Goal: Information Seeking & Learning: Compare options

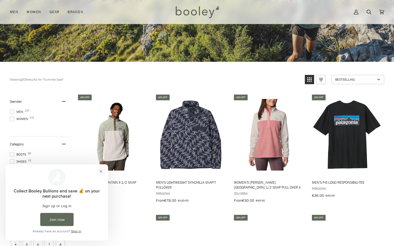
click at [102, 172] on button "Close prompt" at bounding box center [101, 172] width 10 height 10
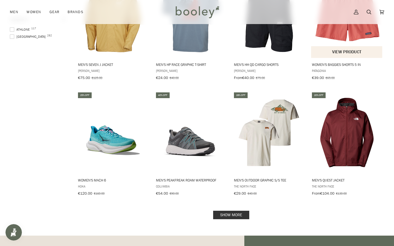
scroll to position [613, 0]
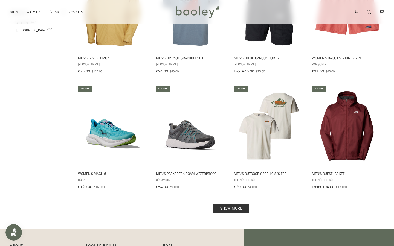
click at [230, 206] on link "Show more" at bounding box center [231, 208] width 36 height 8
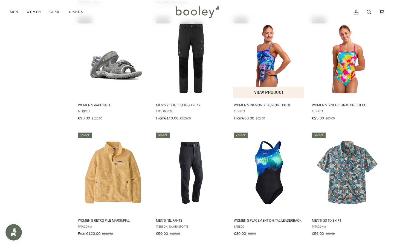
scroll to position [1174, 0]
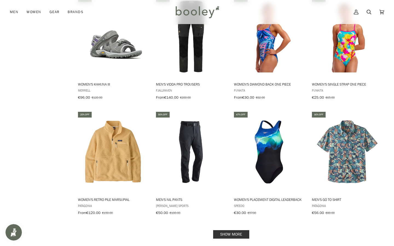
click at [236, 230] on link "Show more" at bounding box center [231, 234] width 36 height 8
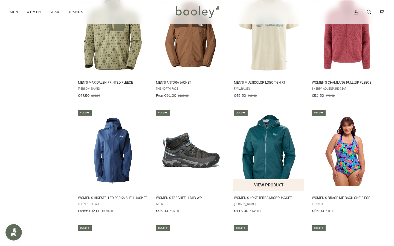
scroll to position [1760, 0]
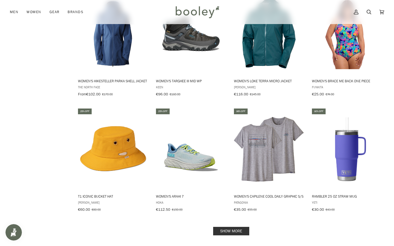
click at [230, 227] on link "Show more" at bounding box center [231, 231] width 36 height 8
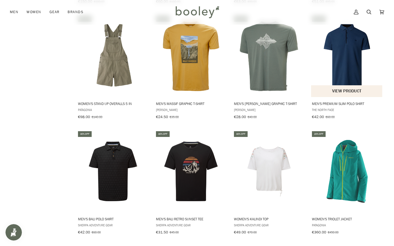
scroll to position [2348, 0]
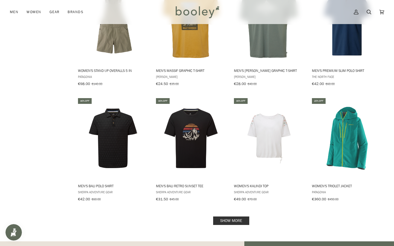
click at [233, 217] on link "Show more" at bounding box center [231, 221] width 36 height 8
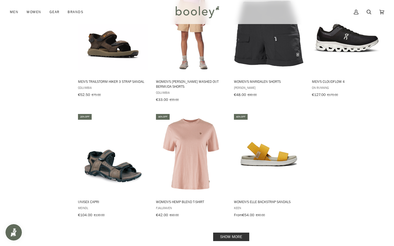
scroll to position [2925, 0]
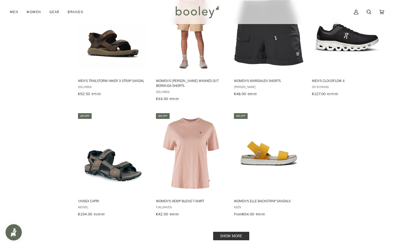
click at [240, 232] on link "Show more" at bounding box center [231, 236] width 36 height 8
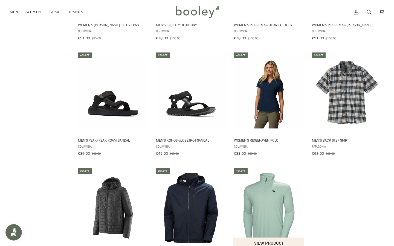
scroll to position [3490, 0]
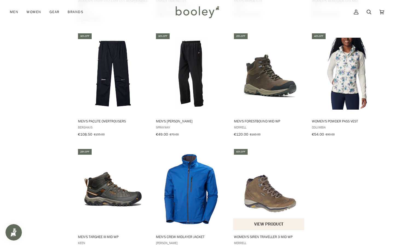
scroll to position [4059, 0]
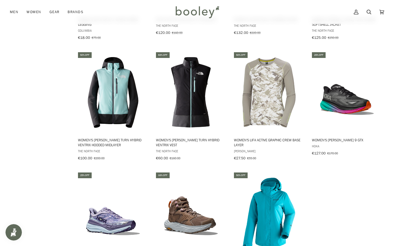
scroll to position [4653, 0]
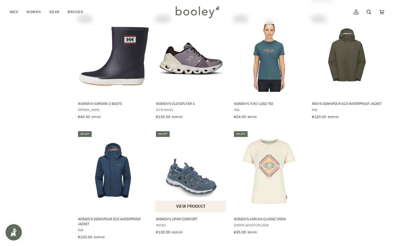
scroll to position [5265, 0]
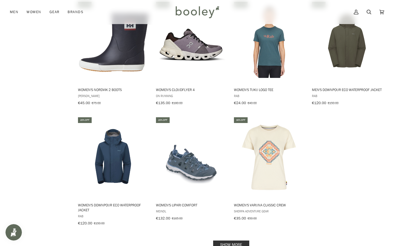
click at [235, 241] on link "Show more" at bounding box center [231, 245] width 36 height 8
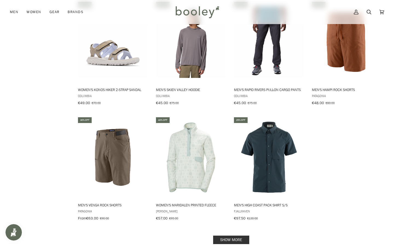
scroll to position [5854, 0]
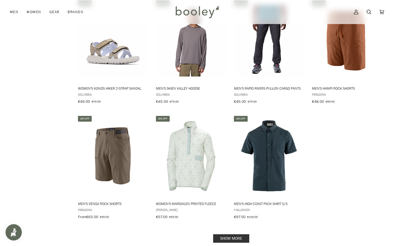
click at [239, 234] on link "Show more" at bounding box center [231, 238] width 36 height 8
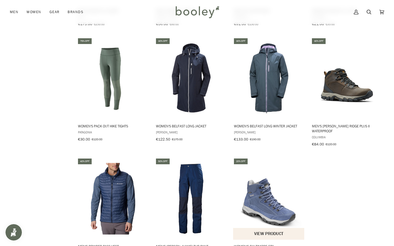
scroll to position [6395, 0]
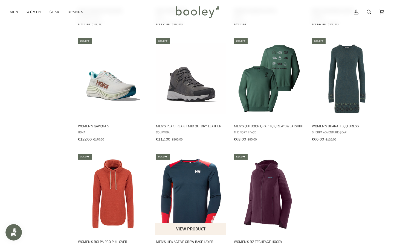
scroll to position [6981, 0]
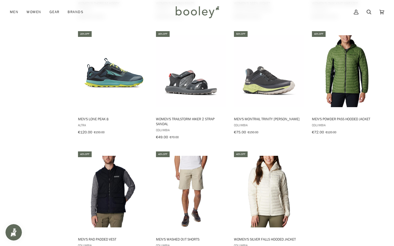
scroll to position [7563, 0]
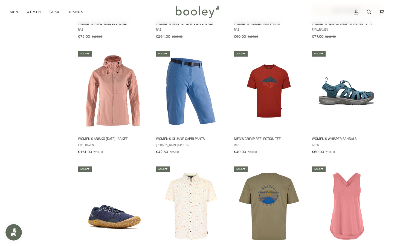
scroll to position [8038, 0]
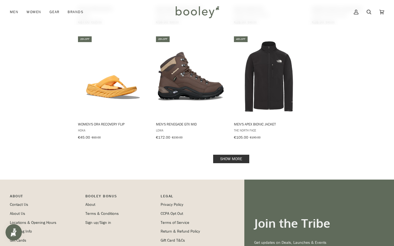
click at [234, 155] on link "Show more" at bounding box center [231, 159] width 36 height 8
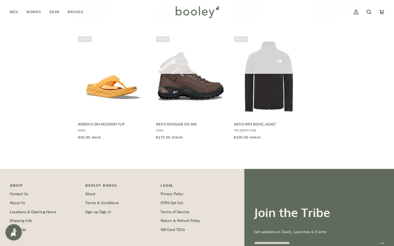
scroll to position [8242, 0]
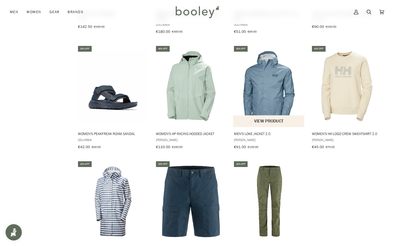
scroll to position [8711, 0]
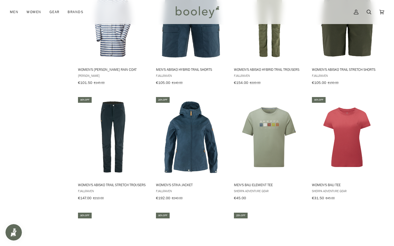
scroll to position [8934, 0]
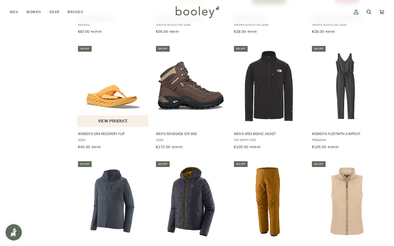
scroll to position [8197, 0]
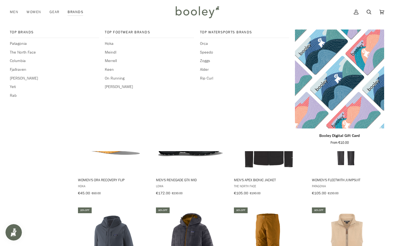
click at [75, 12] on link "Brands" at bounding box center [75, 12] width 24 height 24
click at [13, 86] on span "Yeti" at bounding box center [54, 87] width 89 height 6
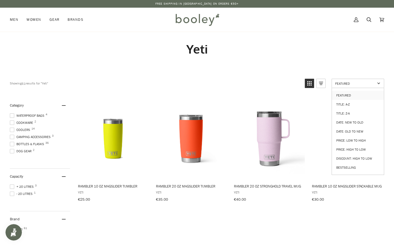
click at [354, 85] on span "Featured" at bounding box center [355, 83] width 40 height 5
click at [354, 84] on span "Featured" at bounding box center [355, 83] width 40 height 5
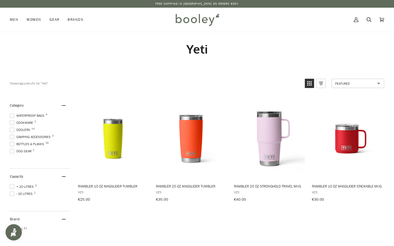
click at [354, 84] on span "Featured" at bounding box center [355, 83] width 40 height 5
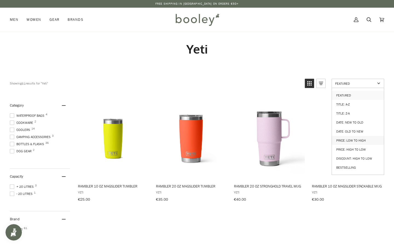
click at [353, 137] on link "Price: Low to High" at bounding box center [358, 140] width 52 height 9
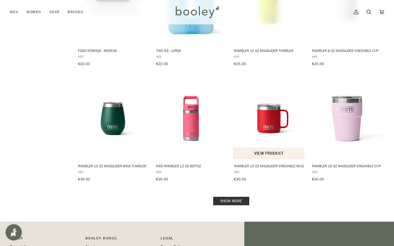
scroll to position [482, 0]
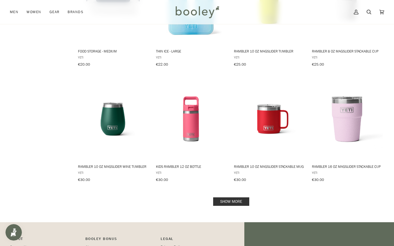
click at [233, 203] on link "Show more" at bounding box center [231, 201] width 36 height 8
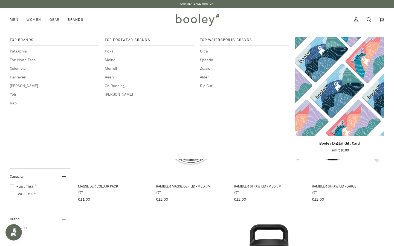
click at [77, 17] on link "Brands" at bounding box center [75, 20] width 24 height 24
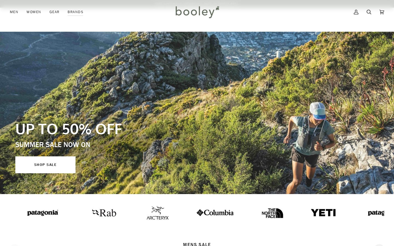
click at [150, 206] on img at bounding box center [148, 212] width 22 height 13
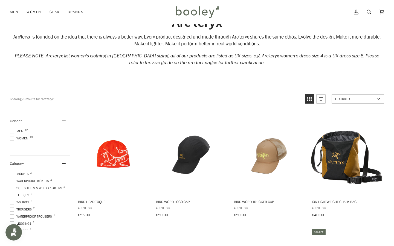
scroll to position [27, 0]
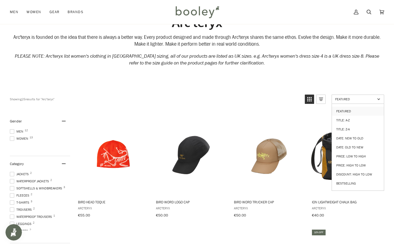
click at [345, 100] on span "Featured" at bounding box center [355, 99] width 40 height 5
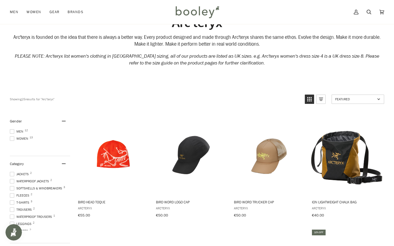
click at [345, 98] on span "Featured" at bounding box center [355, 99] width 40 height 5
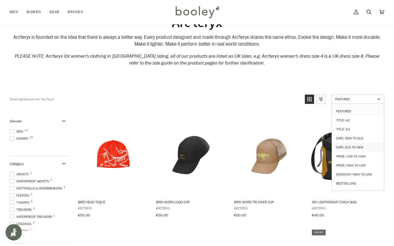
click at [352, 144] on link "Date: Old to New" at bounding box center [358, 147] width 52 height 9
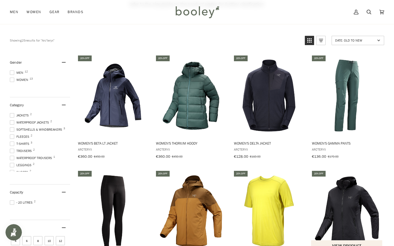
scroll to position [57, 0]
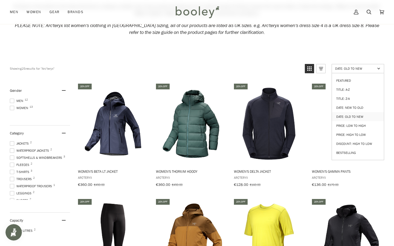
click at [368, 68] on span "Date: Old to New" at bounding box center [355, 68] width 40 height 5
click at [365, 68] on span "Date: Old to New" at bounding box center [355, 68] width 40 height 5
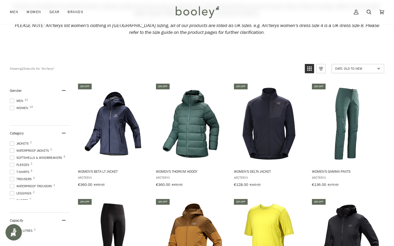
click at [365, 68] on span "Date: Old to New" at bounding box center [355, 68] width 40 height 5
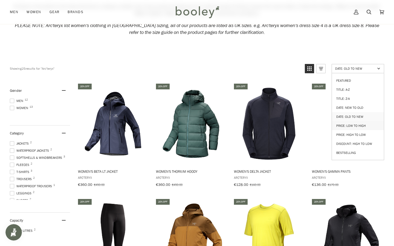
click at [359, 122] on link "Price: Low to High" at bounding box center [358, 125] width 52 height 9
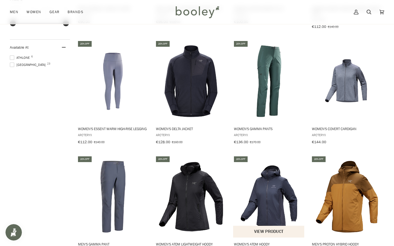
scroll to position [447, 0]
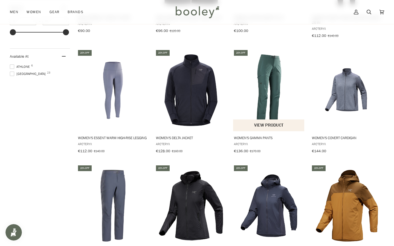
click at [255, 77] on img "Women's Gamma Pants" at bounding box center [269, 90] width 72 height 72
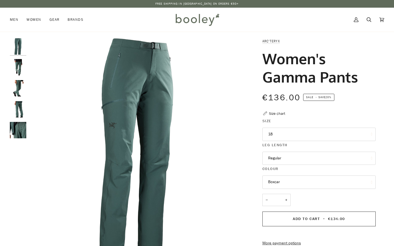
click at [284, 135] on button "18" at bounding box center [318, 134] width 113 height 13
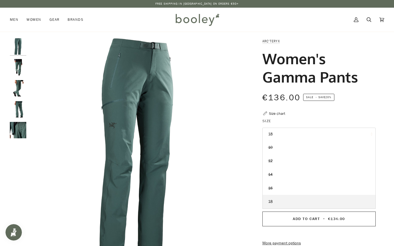
click at [284, 135] on button "18" at bounding box center [318, 134] width 113 height 13
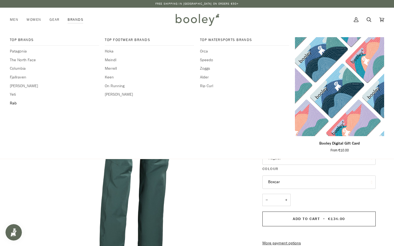
click at [11, 101] on span "Rab" at bounding box center [54, 103] width 89 height 6
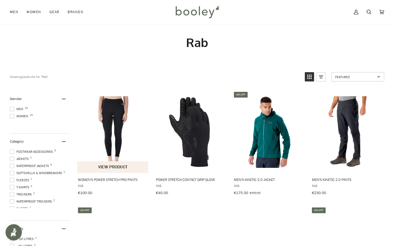
scroll to position [15, 0]
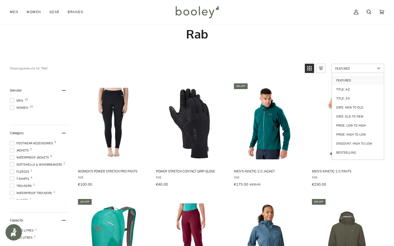
click at [360, 67] on span "Featured" at bounding box center [355, 68] width 40 height 5
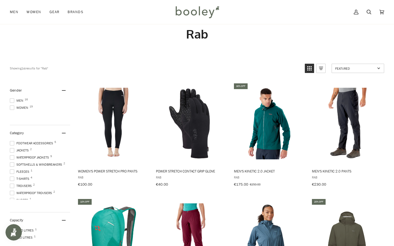
click at [359, 67] on span "Featured" at bounding box center [355, 68] width 40 height 5
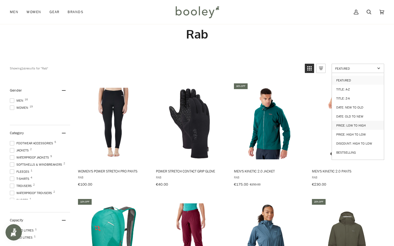
click at [356, 122] on link "Price: Low to High" at bounding box center [358, 125] width 52 height 9
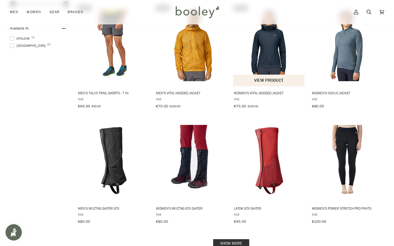
scroll to position [493, 0]
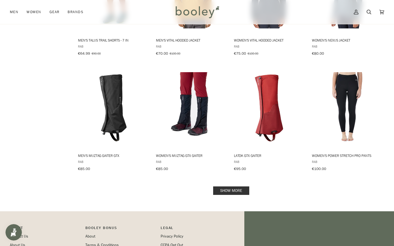
click at [227, 188] on link "Show more" at bounding box center [231, 191] width 36 height 8
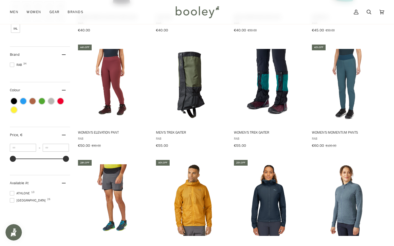
scroll to position [340, 0]
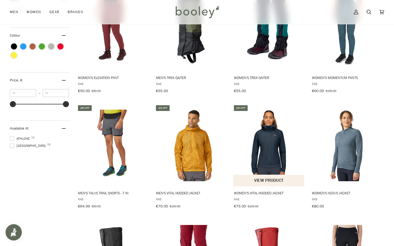
click at [272, 160] on img "Women's Vital Hooded Jacket" at bounding box center [269, 146] width 72 height 72
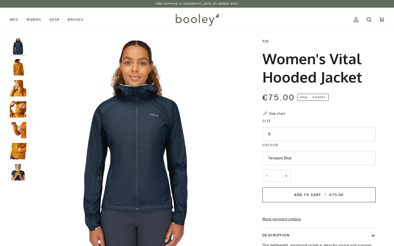
click at [21, 87] on img "Rab Women's Vital Hooded Jacket - Booley Galway" at bounding box center [18, 88] width 16 height 16
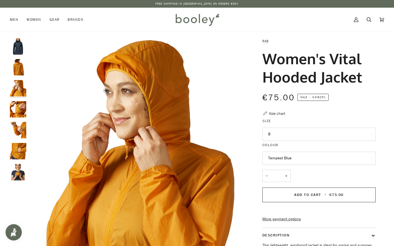
click at [21, 104] on img "Rab Women's Vital Hooded Jacket - Booley Galway" at bounding box center [18, 109] width 16 height 16
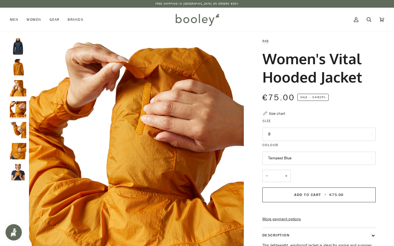
click at [21, 120] on div at bounding box center [19, 111] width 19 height 147
click at [20, 131] on img "Rab Women's Vital Hooded Jacket - Booley Galway" at bounding box center [18, 130] width 16 height 16
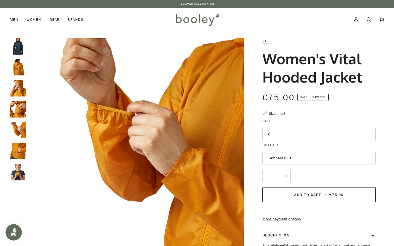
click at [17, 156] on img "Rab Women's Vital Hooded Jacket - Booley Galway" at bounding box center [18, 151] width 16 height 16
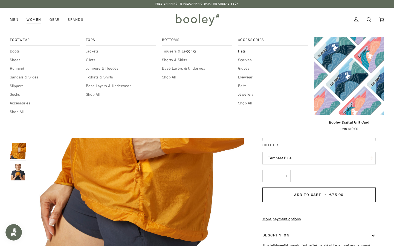
click at [240, 51] on span "Hats" at bounding box center [273, 51] width 70 height 6
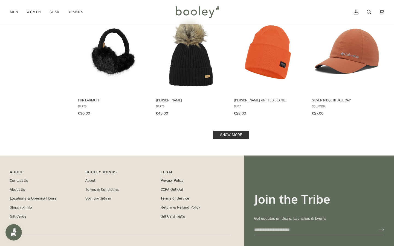
scroll to position [557, 0]
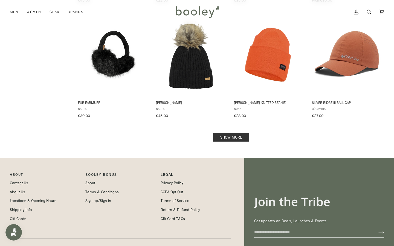
click at [233, 133] on link "Show more" at bounding box center [231, 137] width 36 height 8
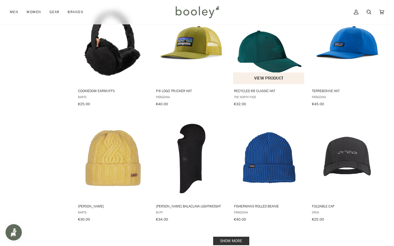
scroll to position [1057, 0]
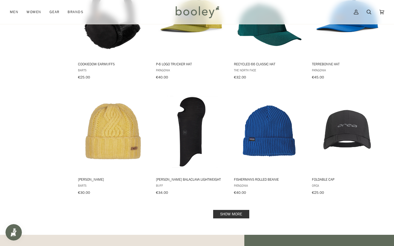
click at [231, 210] on link "Show more" at bounding box center [231, 214] width 36 height 8
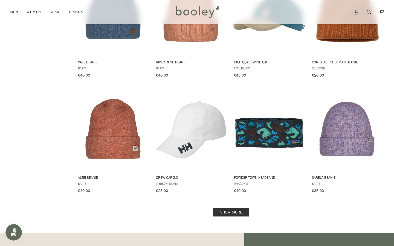
scroll to position [1708, 0]
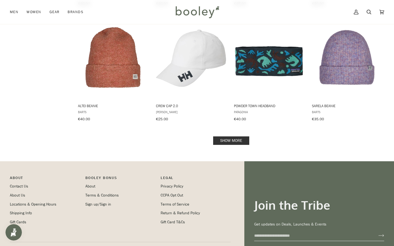
click at [238, 136] on link "Show more" at bounding box center [231, 140] width 36 height 8
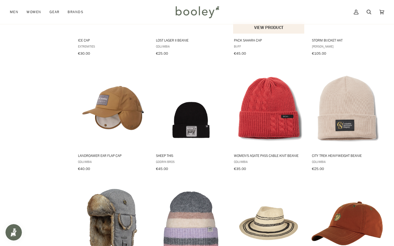
scroll to position [2135, 0]
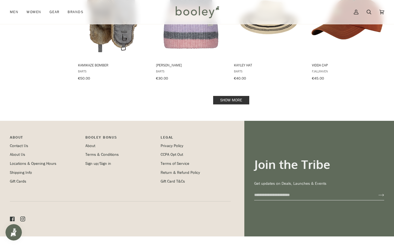
click at [233, 96] on link "Show more" at bounding box center [231, 100] width 36 height 8
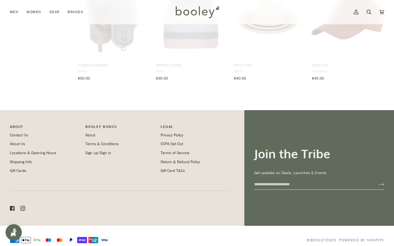
scroll to position [2317, 0]
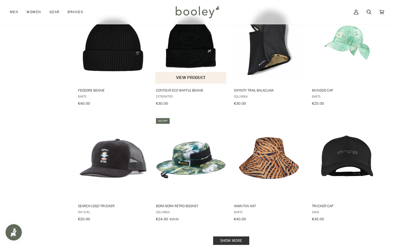
scroll to position [2790, 0]
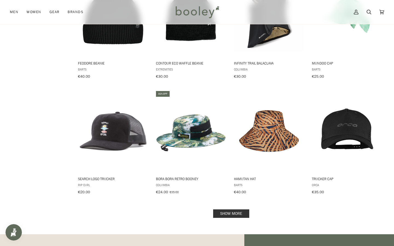
click at [224, 210] on link "Show more" at bounding box center [231, 214] width 36 height 8
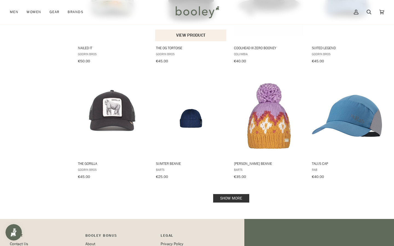
scroll to position [3427, 0]
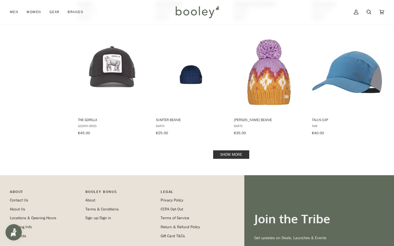
click at [225, 150] on link "Show more" at bounding box center [231, 154] width 36 height 8
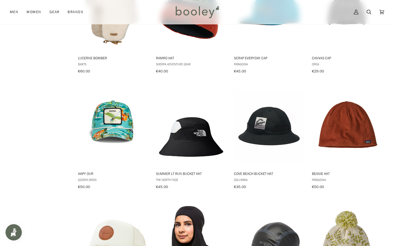
scroll to position [3928, 0]
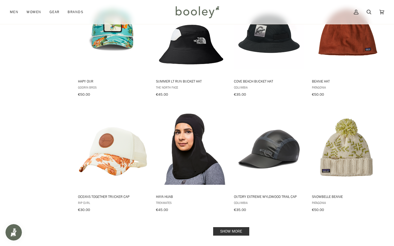
click at [236, 227] on link "Show more" at bounding box center [231, 231] width 36 height 8
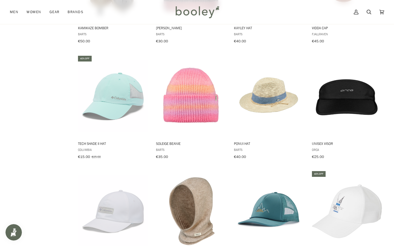
scroll to position [2363, 0]
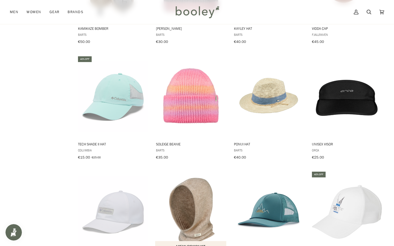
click at [198, 191] on img "Karesa Hood" at bounding box center [191, 212] width 72 height 72
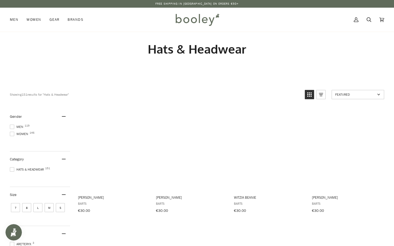
scroll to position [0, 0]
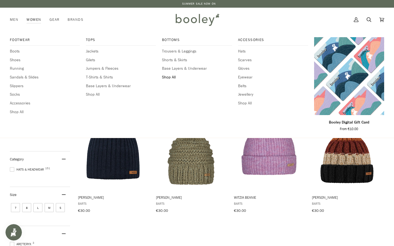
click at [169, 75] on span "Shop All" at bounding box center [197, 77] width 70 height 6
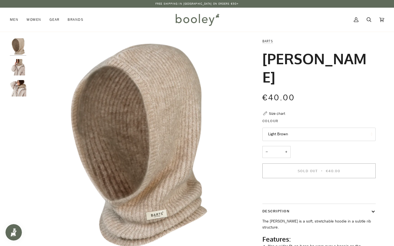
click at [23, 68] on img "Barts Karesa Hood Light Brown - Booley Galway" at bounding box center [18, 67] width 16 height 16
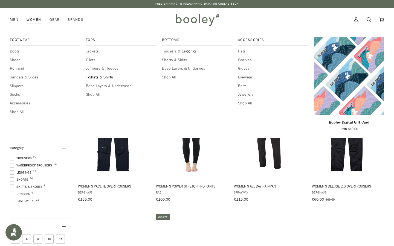
click at [95, 76] on span "T-Shirts & Shirts" at bounding box center [121, 77] width 70 height 6
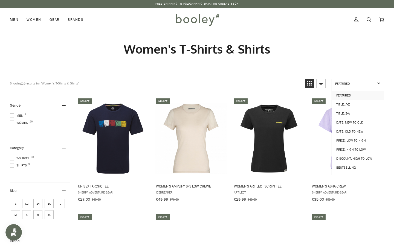
click at [343, 84] on span "Featured" at bounding box center [355, 83] width 40 height 5
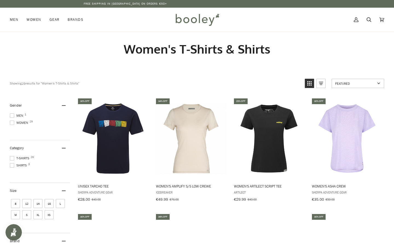
click at [343, 86] on link "Featured" at bounding box center [358, 83] width 53 height 9
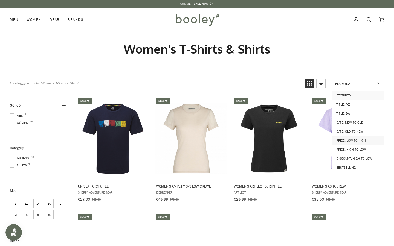
click at [351, 137] on link "Price: Low to High" at bounding box center [358, 140] width 52 height 9
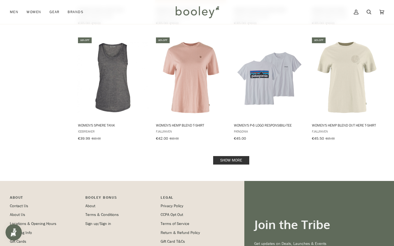
scroll to position [537, 0]
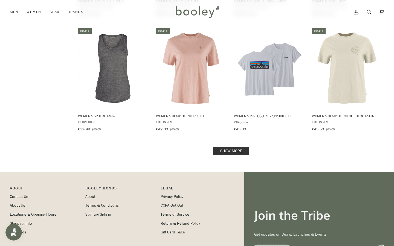
click at [227, 147] on link "Show more" at bounding box center [231, 151] width 36 height 8
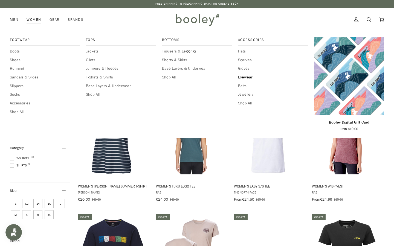
click at [245, 77] on span "Eyewear" at bounding box center [273, 77] width 70 height 6
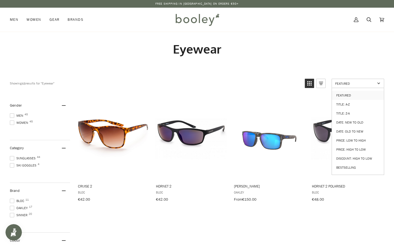
click at [350, 84] on span "Featured" at bounding box center [355, 83] width 40 height 5
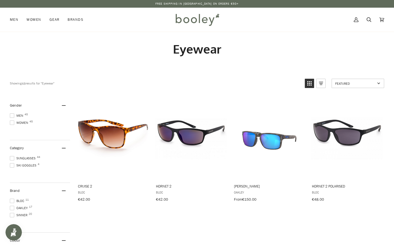
click at [350, 83] on span "Featured" at bounding box center [355, 83] width 40 height 5
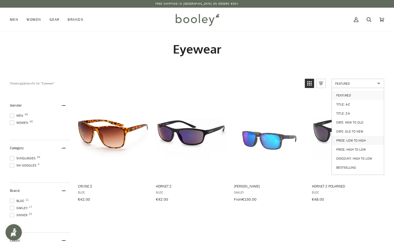
click at [356, 137] on link "Price: Low to High" at bounding box center [358, 140] width 52 height 9
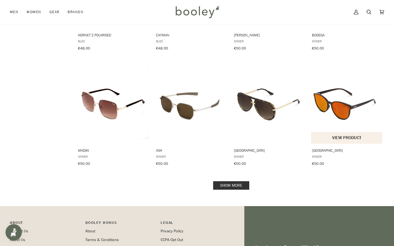
scroll to position [526, 0]
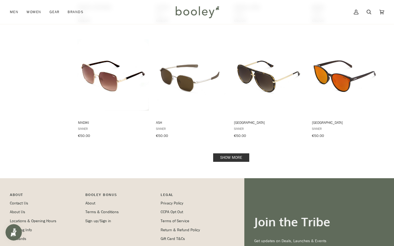
click at [241, 153] on link "Show more" at bounding box center [231, 157] width 36 height 8
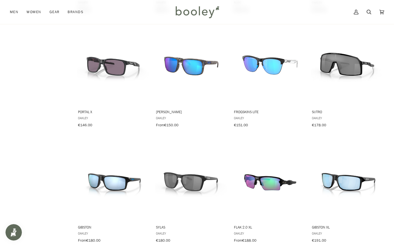
scroll to position [1041, 0]
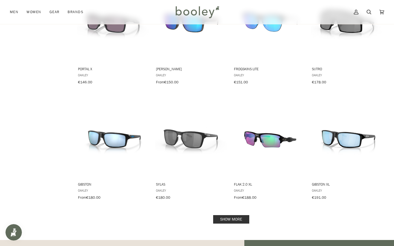
click at [230, 215] on link "Show more" at bounding box center [231, 219] width 36 height 8
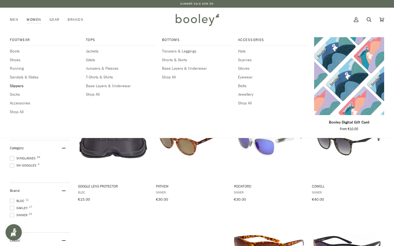
click at [17, 85] on span "Slippers" at bounding box center [45, 86] width 70 height 6
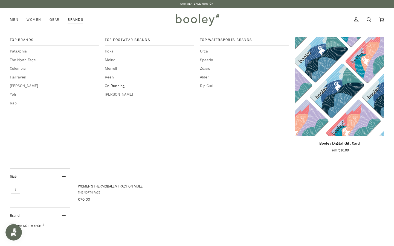
click at [113, 85] on span "On Running" at bounding box center [149, 86] width 89 height 6
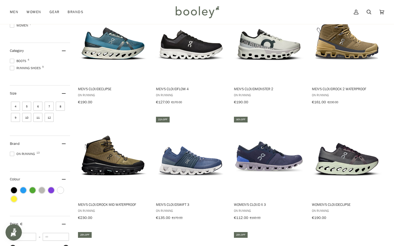
scroll to position [22, 0]
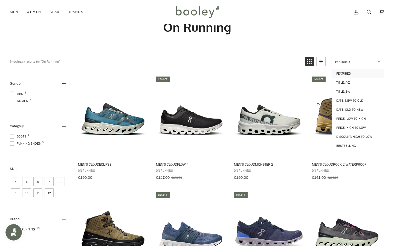
click at [340, 62] on span "Featured" at bounding box center [355, 61] width 40 height 5
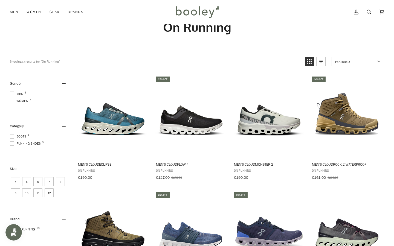
click at [340, 62] on span "Featured" at bounding box center [355, 61] width 40 height 5
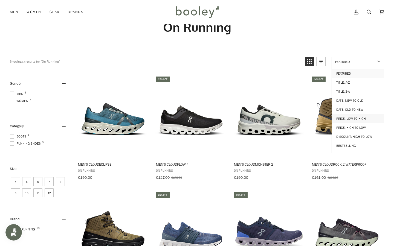
click at [348, 114] on link "Price: Low to High" at bounding box center [358, 118] width 52 height 9
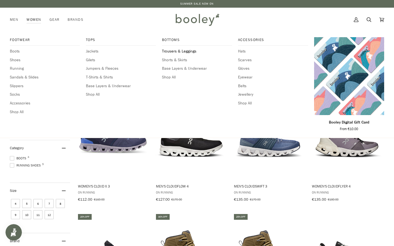
click at [170, 51] on span "Trousers & Leggings" at bounding box center [197, 51] width 70 height 6
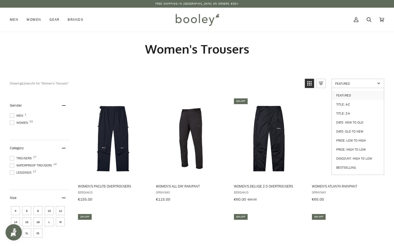
click at [357, 85] on span "Featured" at bounding box center [355, 83] width 40 height 5
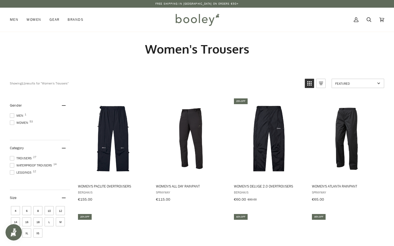
click at [357, 85] on span "Featured" at bounding box center [355, 83] width 40 height 5
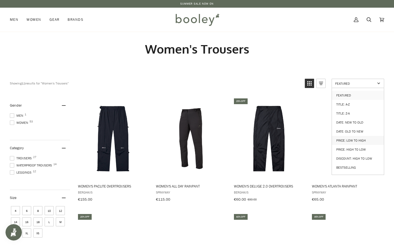
click at [359, 138] on link "Price: Low to High" at bounding box center [358, 140] width 52 height 9
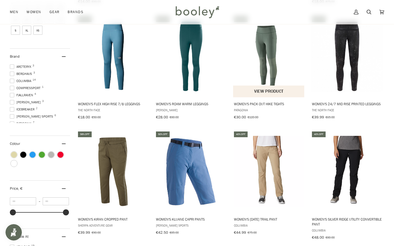
scroll to position [204, 0]
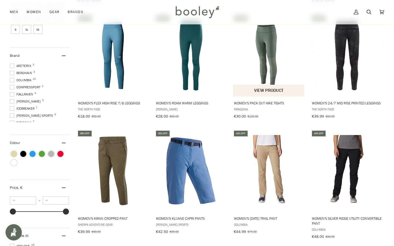
click at [259, 56] on img "Women's Pack Out Hike Tights" at bounding box center [269, 56] width 72 height 72
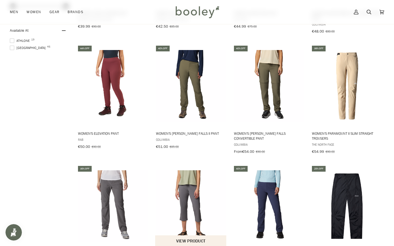
scroll to position [502, 0]
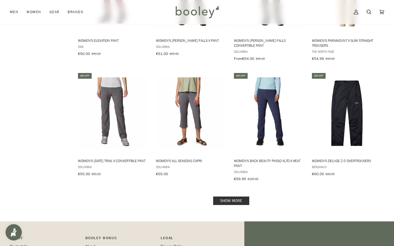
click at [234, 199] on link "Show more" at bounding box center [231, 201] width 36 height 8
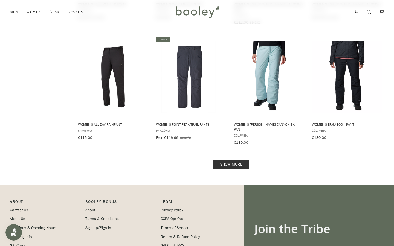
scroll to position [1135, 0]
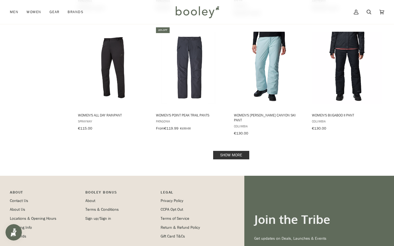
click at [225, 151] on link "Show more" at bounding box center [231, 155] width 36 height 8
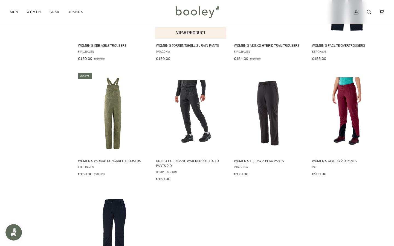
scroll to position [1459, 0]
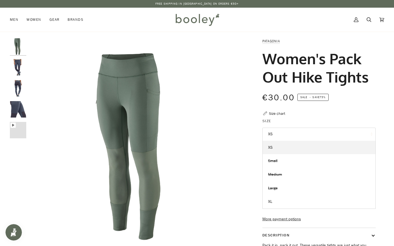
click at [17, 86] on img "Patagonia Women's Pack Out Hike Tights Smolder Blue - Booley Galway" at bounding box center [18, 88] width 16 height 16
